Goal: Transaction & Acquisition: Purchase product/service

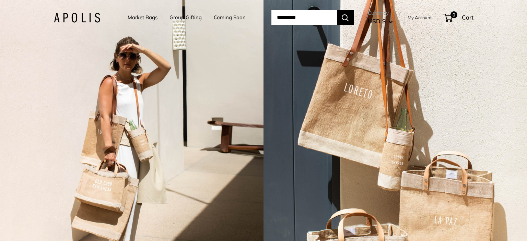
click at [296, 14] on input "Search..." at bounding box center [303, 17] width 65 height 15
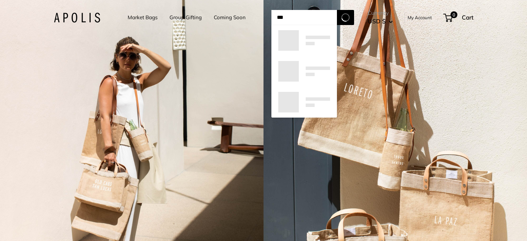
type input "***"
click at [337, 10] on button "Search" at bounding box center [345, 17] width 17 height 15
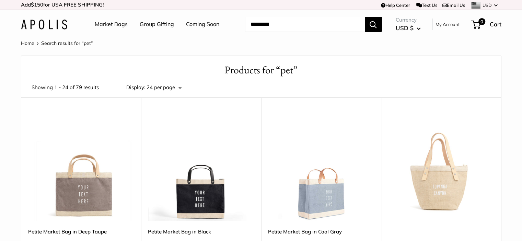
click at [273, 25] on input "Search..." at bounding box center [305, 24] width 120 height 15
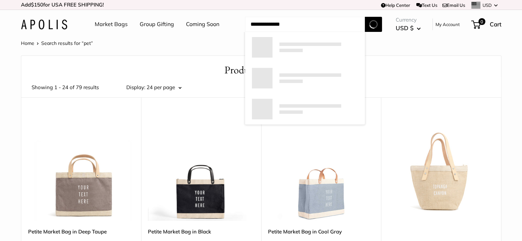
type input "**********"
click at [365, 17] on button "Search" at bounding box center [373, 24] width 17 height 15
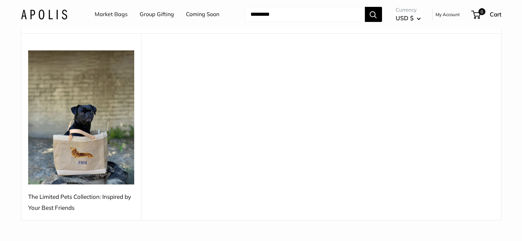
scroll to position [69, 0]
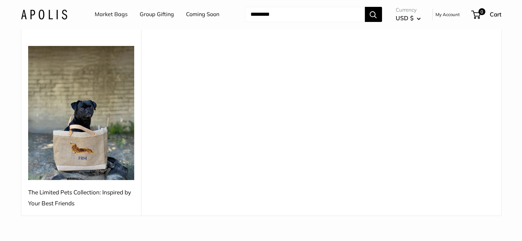
click at [81, 113] on img at bounding box center [81, 113] width 106 height 134
click at [87, 139] on img at bounding box center [81, 113] width 106 height 134
click at [61, 199] on div "The Limited Pets Collection: Inspired by Your Best Friends" at bounding box center [81, 198] width 106 height 22
click at [51, 197] on div "The Limited Pets Collection: Inspired by Your Best Friends" at bounding box center [81, 198] width 106 height 22
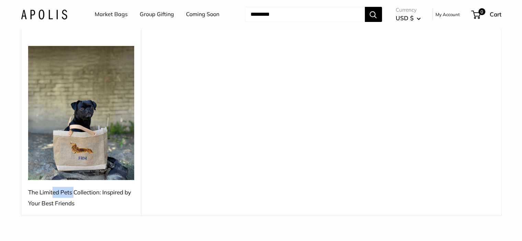
click at [51, 197] on div "The Limited Pets Collection: Inspired by Your Best Friends" at bounding box center [81, 198] width 106 height 22
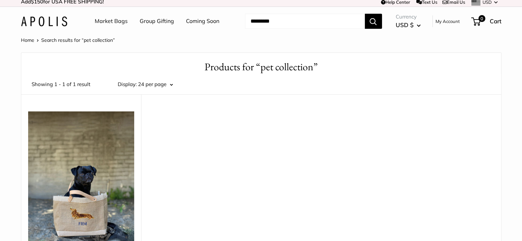
scroll to position [0, 0]
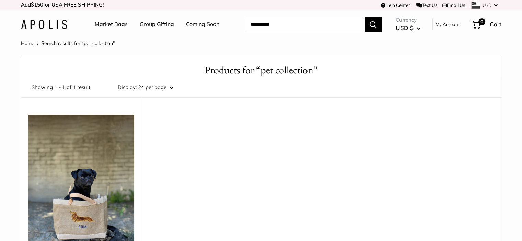
click at [115, 26] on link "Market Bags" at bounding box center [111, 24] width 33 height 10
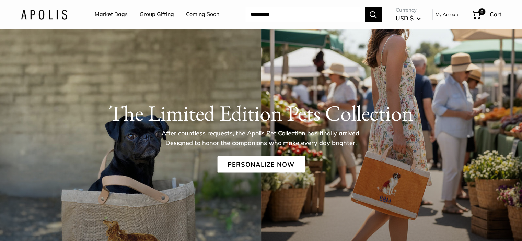
scroll to position [34, 0]
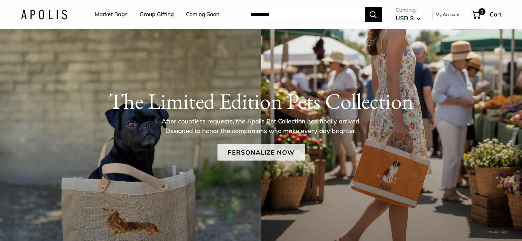
click at [268, 150] on link "Personalize Now" at bounding box center [260, 152] width 87 height 16
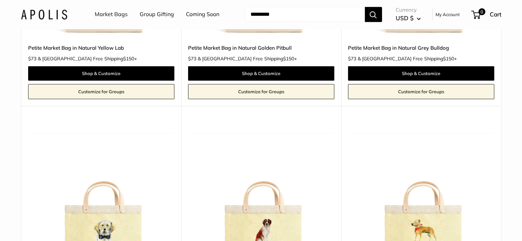
scroll to position [446, 0]
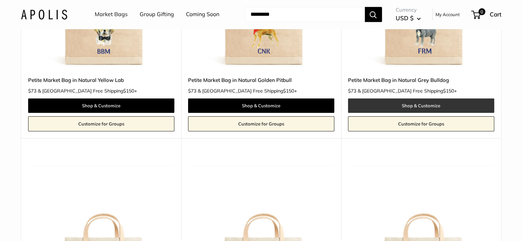
click at [403, 98] on link "Shop & Customize" at bounding box center [421, 105] width 146 height 14
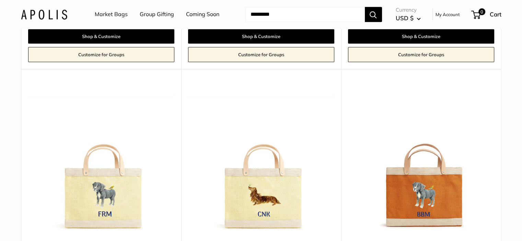
scroll to position [754, 0]
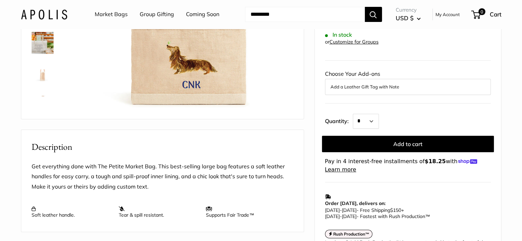
scroll to position [69, 0]
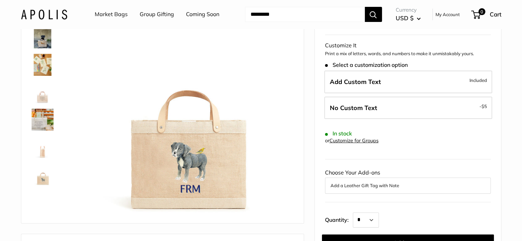
scroll to position [34, 0]
